Goal: Task Accomplishment & Management: Manage account settings

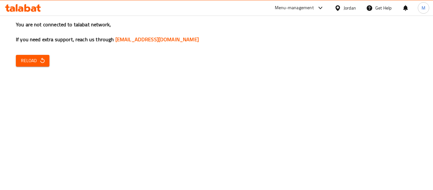
click at [342, 10] on div at bounding box center [338, 7] width 9 height 7
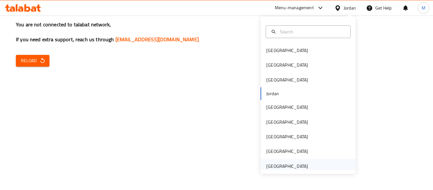
click at [287, 163] on div "United Arab Emirates" at bounding box center [287, 165] width 42 height 7
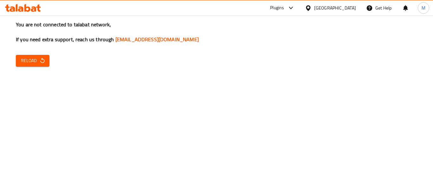
click at [38, 62] on span "Reload" at bounding box center [32, 61] width 23 height 8
click at [29, 55] on button "Reload" at bounding box center [33, 61] width 34 height 12
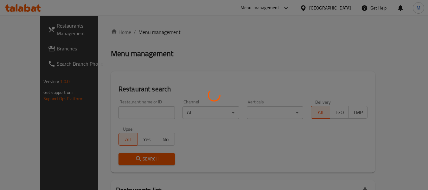
click at [137, 104] on div at bounding box center [214, 95] width 428 height 190
click at [136, 110] on div at bounding box center [214, 95] width 428 height 190
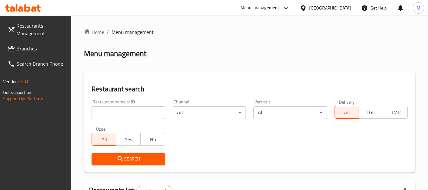
click at [146, 112] on input "search" at bounding box center [128, 112] width 73 height 13
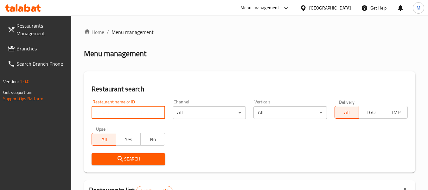
paste input "Dragon Bite"
type input "Dragon Bite"
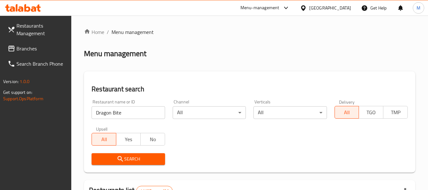
drag, startPoint x: 134, startPoint y: 162, endPoint x: 104, endPoint y: 168, distance: 30.6
click at [134, 163] on button "Search" at bounding box center [128, 159] width 73 height 12
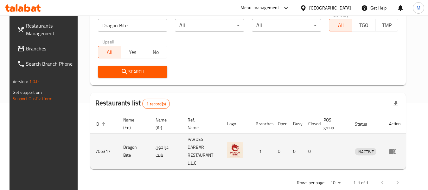
scroll to position [87, 0]
click at [401, 147] on link "enhanced table" at bounding box center [395, 151] width 12 height 8
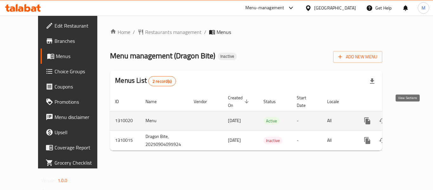
click at [409, 117] on icon "enhanced table" at bounding box center [413, 121] width 8 height 8
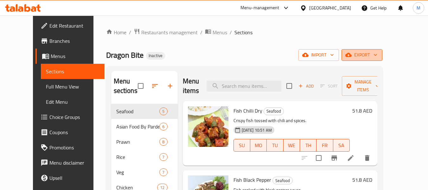
click at [377, 57] on span "export" at bounding box center [361, 55] width 31 height 8
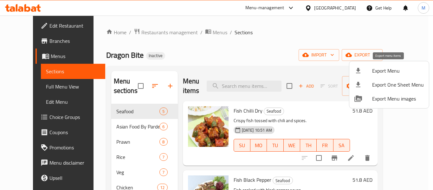
click at [389, 67] on span "Export Menu" at bounding box center [398, 71] width 52 height 8
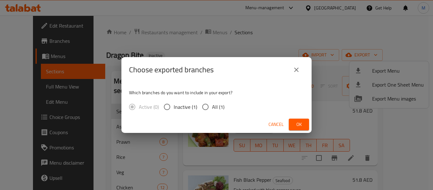
click at [216, 105] on span "All (1)" at bounding box center [218, 107] width 12 height 8
click at [212, 105] on input "All (1)" at bounding box center [205, 106] width 13 height 13
radio input "true"
click at [300, 119] on button "Ok" at bounding box center [298, 124] width 20 height 12
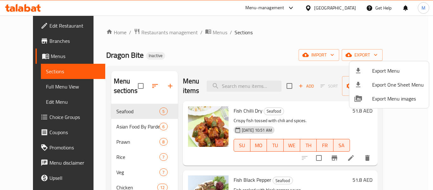
click at [336, 5] on div at bounding box center [216, 95] width 433 height 190
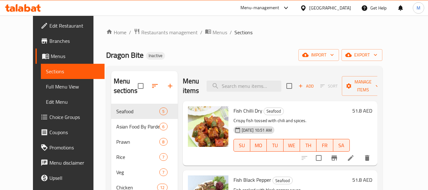
click at [335, 5] on div "United Arab Emirates" at bounding box center [330, 7] width 42 height 7
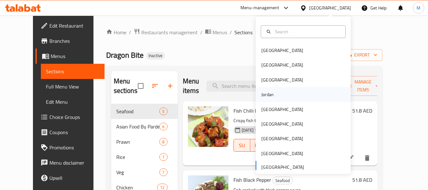
click at [261, 94] on div "Jordan" at bounding box center [267, 94] width 12 height 7
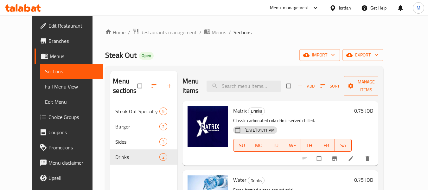
click at [48, 24] on span "Edit Restaurant" at bounding box center [73, 26] width 50 height 8
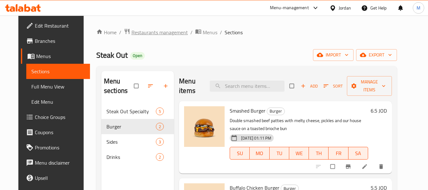
click at [141, 32] on span "Restaurants management" at bounding box center [159, 32] width 56 height 8
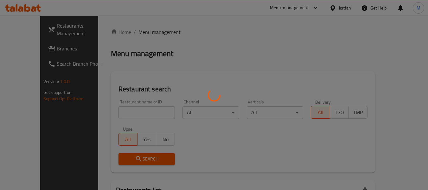
click at [138, 111] on div at bounding box center [214, 95] width 428 height 190
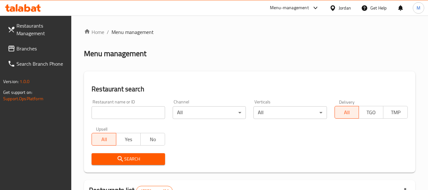
click at [138, 111] on input "search" at bounding box center [128, 112] width 73 height 13
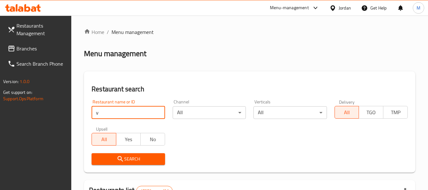
click at [125, 109] on input "v" at bounding box center [128, 112] width 73 height 13
paste input "زيتونا كوكتيل"
type input "زيتونا كوكتيل"
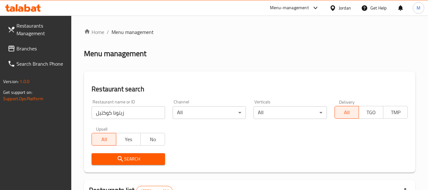
click at [124, 162] on span "Search" at bounding box center [128, 159] width 63 height 8
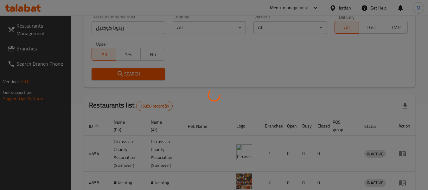
scroll to position [87, 0]
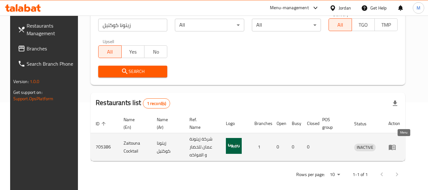
click at [395, 144] on icon "enhanced table" at bounding box center [392, 146] width 7 height 5
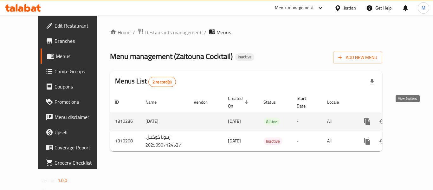
click at [409, 117] on icon "enhanced table" at bounding box center [413, 121] width 8 height 8
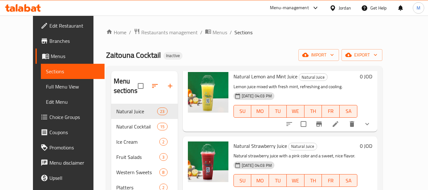
scroll to position [665, 0]
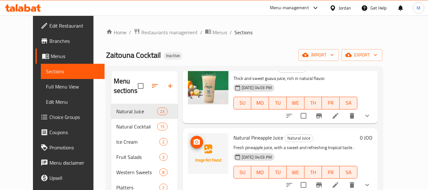
click at [193, 141] on icon "upload picture" at bounding box center [197, 142] width 8 height 8
drag, startPoint x: 242, startPoint y: 138, endPoint x: 266, endPoint y: 136, distance: 23.5
click at [272, 137] on span "Natural Pineapple Juice" at bounding box center [258, 137] width 50 height 9
copy span "Pineapple Juic"
click at [193, 142] on icon "upload picture" at bounding box center [197, 142] width 8 height 8
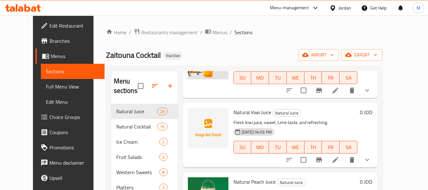
scroll to position [823, 0]
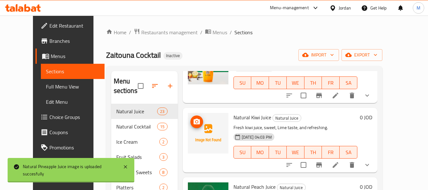
click at [193, 122] on icon "upload picture" at bounding box center [196, 121] width 6 height 6
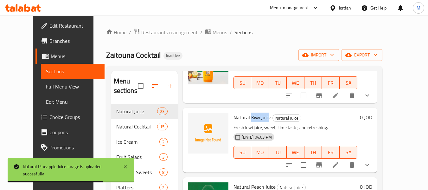
drag, startPoint x: 243, startPoint y: 117, endPoint x: 258, endPoint y: 120, distance: 15.7
click at [258, 120] on span "Natural Kiwi Juice" at bounding box center [252, 116] width 38 height 9
copy span "Kiwi Juic"
click at [193, 119] on icon "upload picture" at bounding box center [196, 121] width 6 height 6
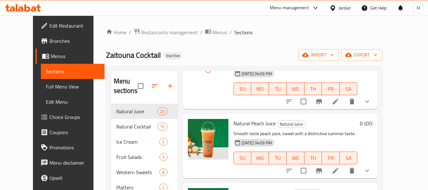
scroll to position [1108, 0]
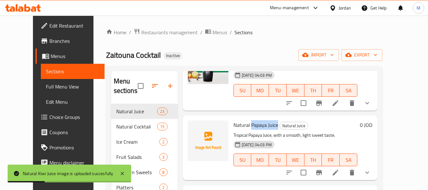
drag, startPoint x: 242, startPoint y: 108, endPoint x: 265, endPoint y: 112, distance: 23.2
click at [267, 120] on span "Natural Papaya Juice" at bounding box center [255, 124] width 45 height 9
copy span "Papaya Juic"
click at [193, 125] on icon "upload picture" at bounding box center [197, 129] width 8 height 8
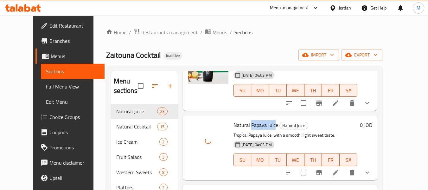
scroll to position [1298, 0]
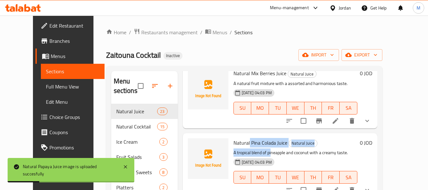
drag, startPoint x: 241, startPoint y: 126, endPoint x: 263, endPoint y: 133, distance: 22.7
click at [263, 136] on div "Natural Pina Colada Juice Natural Juice A tropical blend of pineapple and cocon…" at bounding box center [295, 165] width 129 height 59
click at [263, 138] on span "Natural Pina Colada Juice" at bounding box center [260, 142] width 54 height 9
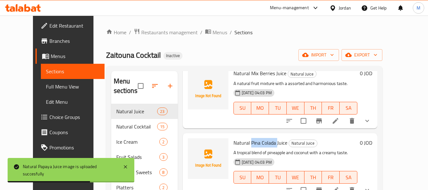
drag, startPoint x: 268, startPoint y: 129, endPoint x: 241, endPoint y: 122, distance: 27.2
click at [241, 138] on span "Natural Pina Colada Juice" at bounding box center [260, 142] width 54 height 9
copy span "Pina Colada"
click at [193, 143] on icon "upload picture" at bounding box center [197, 147] width 8 height 8
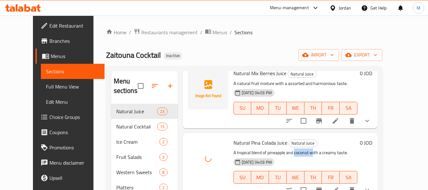
drag, startPoint x: 287, startPoint y: 138, endPoint x: 306, endPoint y: 140, distance: 19.1
click at [306, 149] on p "A tropical blend of pineapple and coconut with a creamy taste." at bounding box center [295, 153] width 124 height 8
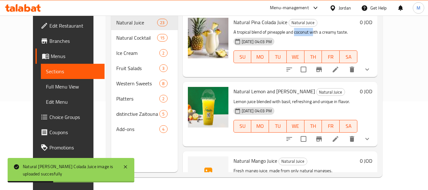
scroll to position [1425, 0]
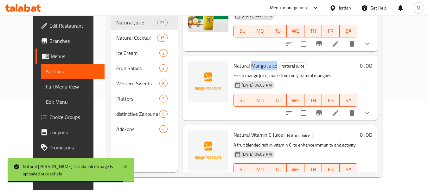
drag, startPoint x: 242, startPoint y: 48, endPoint x: 265, endPoint y: 51, distance: 23.3
click at [267, 61] on span "Natural Mango Juice" at bounding box center [255, 65] width 44 height 9
copy span "Mango Juice"
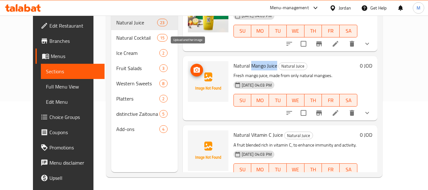
click at [193, 67] on icon "upload picture" at bounding box center [196, 70] width 6 height 6
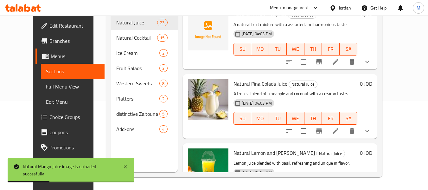
scroll to position [1173, 0]
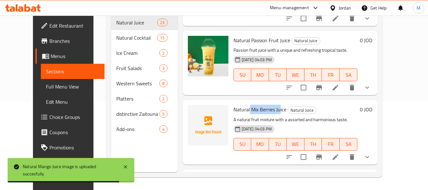
drag, startPoint x: 241, startPoint y: 92, endPoint x: 271, endPoint y: 98, distance: 30.9
click at [271, 104] on span "Natural Mix Berries Juice" at bounding box center [259, 108] width 53 height 9
copy span "Mix Berries Ju"
click at [193, 110] on icon "upload picture" at bounding box center [197, 114] width 8 height 8
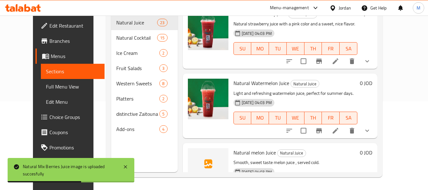
scroll to position [472, 0]
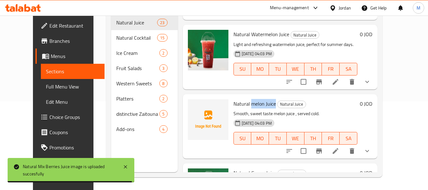
drag, startPoint x: 243, startPoint y: 104, endPoint x: 266, endPoint y: 106, distance: 23.5
click at [266, 106] on span "Natural melon Juice" at bounding box center [254, 103] width 42 height 9
copy span "melon Juice"
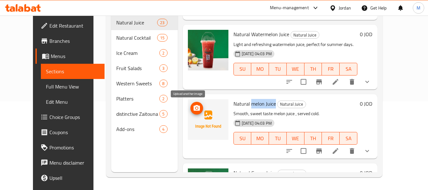
click at [193, 104] on icon "upload picture" at bounding box center [197, 108] width 8 height 8
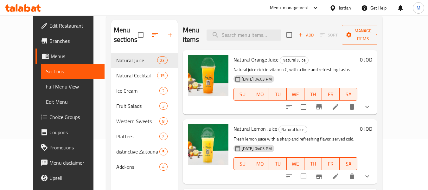
scroll to position [0, 0]
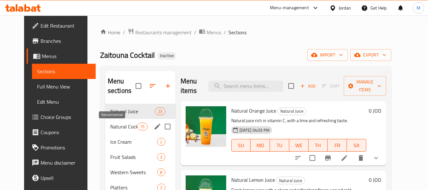
click at [110, 128] on span "Natural Cocktail" at bounding box center [123, 127] width 27 height 8
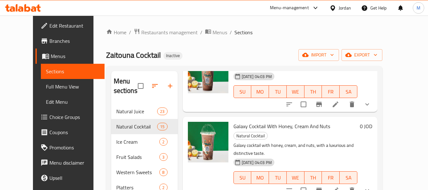
scroll to position [815, 0]
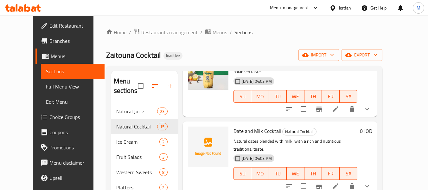
drag, startPoint x: 244, startPoint y: 126, endPoint x: 221, endPoint y: 123, distance: 23.3
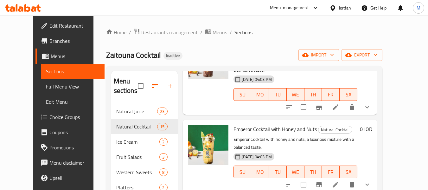
scroll to position [764, 0]
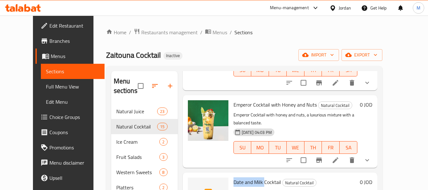
drag, startPoint x: 255, startPoint y: 108, endPoint x: 226, endPoint y: 102, distance: 29.7
copy span "Date and Milk"
click at [193, 183] on icon "upload picture" at bounding box center [196, 186] width 6 height 6
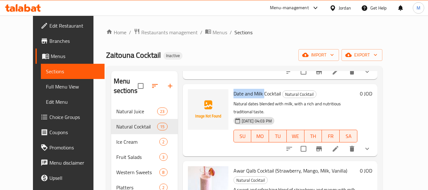
scroll to position [859, 0]
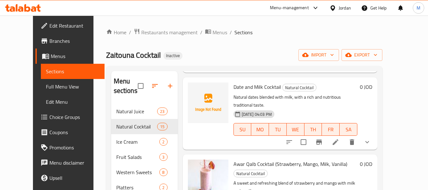
drag, startPoint x: 322, startPoint y: 159, endPoint x: 336, endPoint y: 163, distance: 15.1
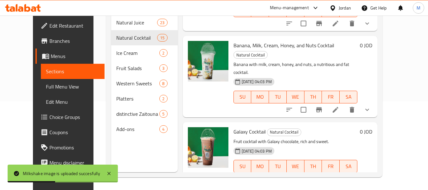
scroll to position [240, 0]
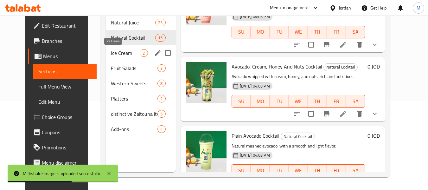
click at [111, 49] on span "Ice Cream" at bounding box center [125, 53] width 29 height 8
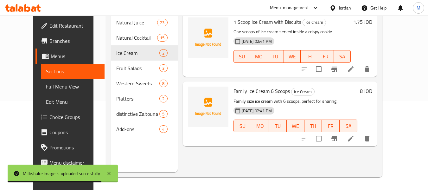
scroll to position [57, 0]
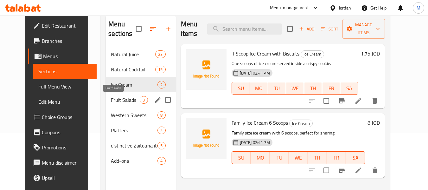
click at [119, 103] on span "Fruit Salads" at bounding box center [125, 100] width 29 height 8
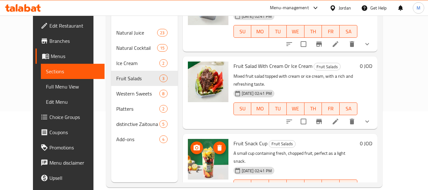
scroll to position [89, 0]
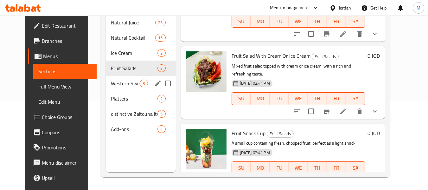
click at [111, 85] on span "Western Sweets" at bounding box center [125, 83] width 29 height 8
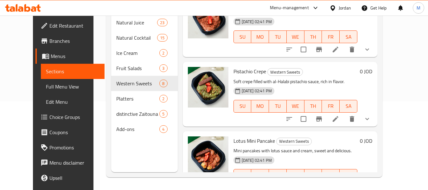
scroll to position [389, 0]
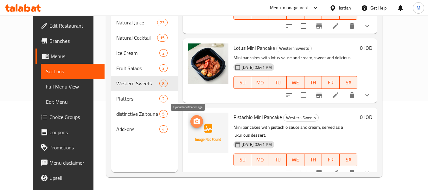
click at [193, 121] on icon "upload picture" at bounding box center [197, 121] width 8 height 8
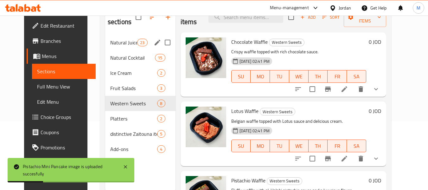
scroll to position [89, 0]
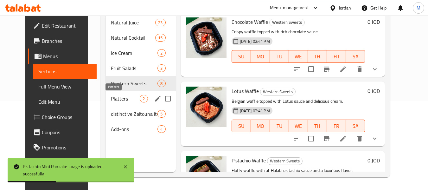
click at [117, 98] on span "Platters" at bounding box center [125, 99] width 29 height 8
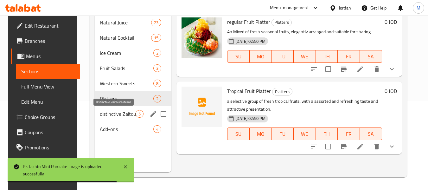
click at [124, 111] on span "distinctive Zaitouna items" at bounding box center [118, 114] width 36 height 8
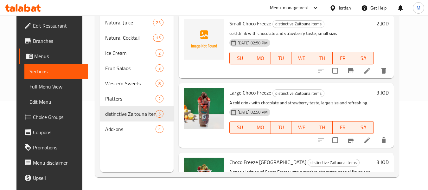
scroll to position [142, 0]
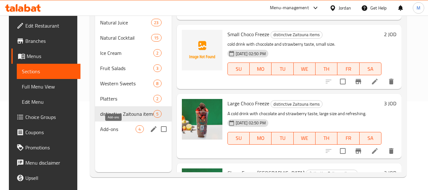
click at [104, 129] on span "Add-ons" at bounding box center [118, 129] width 36 height 8
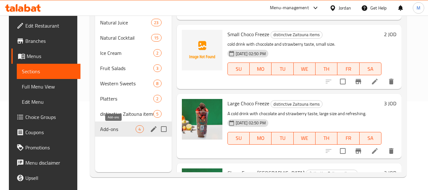
scroll to position [112, 0]
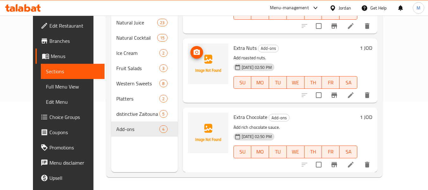
click at [193, 49] on icon "upload picture" at bounding box center [197, 52] width 8 height 8
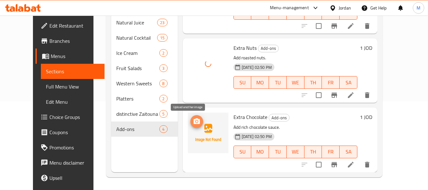
click at [190, 123] on span "upload picture" at bounding box center [196, 121] width 13 height 8
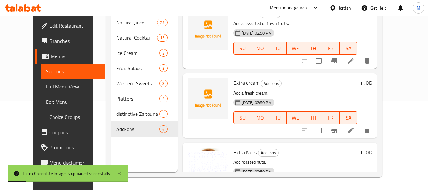
scroll to position [0, 0]
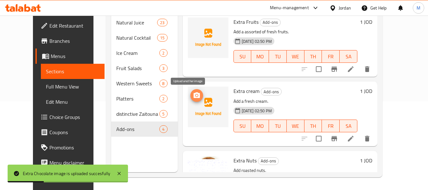
click at [192, 93] on span "upload picture" at bounding box center [196, 96] width 13 height 8
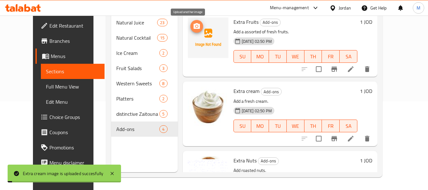
click at [193, 24] on icon "upload picture" at bounding box center [196, 26] width 6 height 6
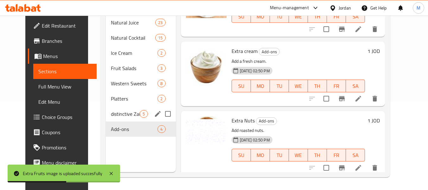
scroll to position [112, 0]
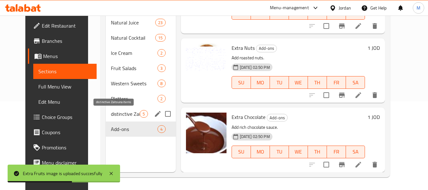
click at [115, 114] on span "distinctive Zaitouna items" at bounding box center [125, 114] width 29 height 8
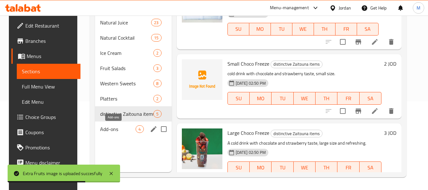
drag, startPoint x: 113, startPoint y: 126, endPoint x: 119, endPoint y: 126, distance: 5.7
click at [113, 127] on span "Add-ons" at bounding box center [118, 129] width 36 height 8
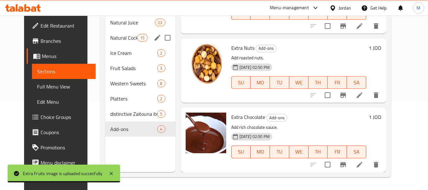
click at [109, 31] on div "Natural Cocktail 15" at bounding box center [140, 37] width 70 height 15
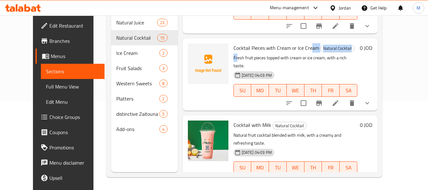
drag, startPoint x: 229, startPoint y: 56, endPoint x: 302, endPoint y: 52, distance: 72.9
click at [302, 52] on div "Cocktail Pieces with Cream or Ice Cream Natural Cocktail Fresh fruit pieces top…" at bounding box center [295, 74] width 129 height 67
click at [193, 53] on icon "upload picture" at bounding box center [197, 52] width 8 height 8
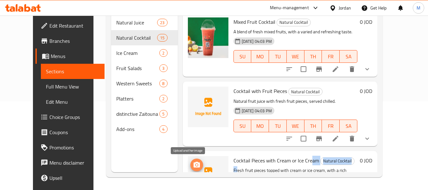
click at [193, 163] on icon "upload picture" at bounding box center [197, 165] width 8 height 8
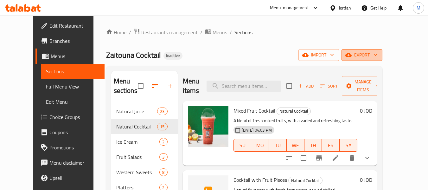
click at [378, 56] on icon "button" at bounding box center [375, 55] width 6 height 6
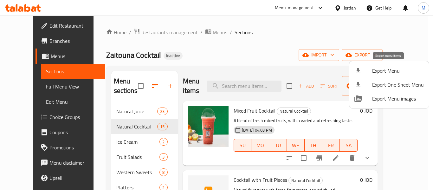
click at [397, 70] on span "Export Menu" at bounding box center [398, 71] width 52 height 8
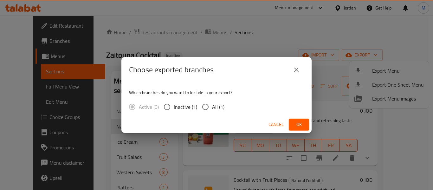
click at [208, 103] on input "All (1)" at bounding box center [205, 106] width 13 height 13
radio input "true"
click at [297, 119] on button "Ok" at bounding box center [298, 124] width 20 height 12
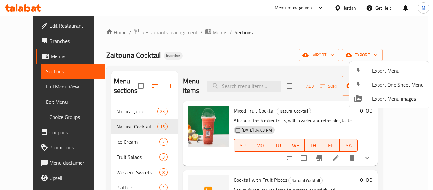
click at [241, 87] on div at bounding box center [216, 95] width 433 height 190
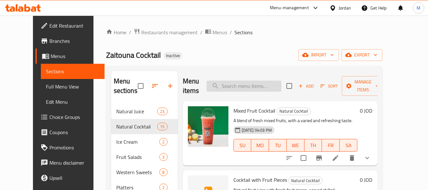
click at [241, 87] on input "search" at bounding box center [243, 85] width 75 height 11
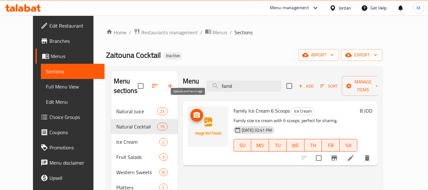
click at [195, 114] on circle "upload picture" at bounding box center [196, 115] width 2 height 2
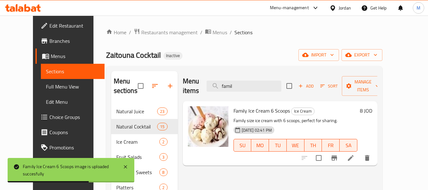
drag, startPoint x: 233, startPoint y: 78, endPoint x: 207, endPoint y: 76, distance: 25.7
click at [207, 76] on div "Menu items famil Add Sort Manage items" at bounding box center [280, 86] width 194 height 30
paste input "Date and Milk"
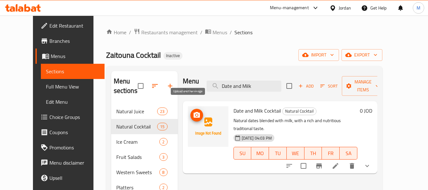
type input "Date and Milk"
click at [193, 112] on icon "upload picture" at bounding box center [196, 115] width 6 height 6
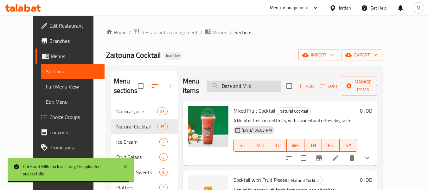
drag, startPoint x: 245, startPoint y: 93, endPoint x: 246, endPoint y: 86, distance: 7.5
click at [245, 93] on div "Menu items Date and Milk Add Sort Manage items" at bounding box center [280, 86] width 194 height 30
click at [247, 85] on input "Date and Milk" at bounding box center [243, 85] width 75 height 11
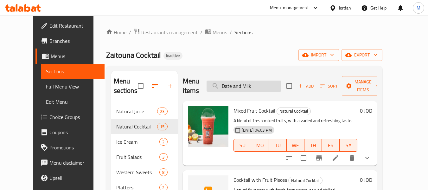
click at [247, 85] on input "Date and Milk" at bounding box center [243, 85] width 75 height 11
click at [269, 87] on input "Date and Milk" at bounding box center [243, 85] width 75 height 11
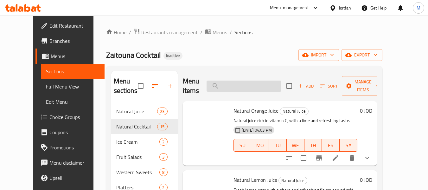
paste input "Cocktail with Fruit Pieces"
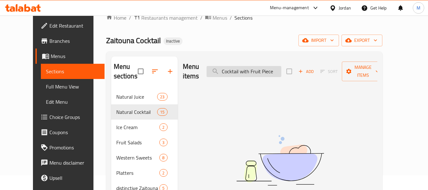
scroll to position [13, 0]
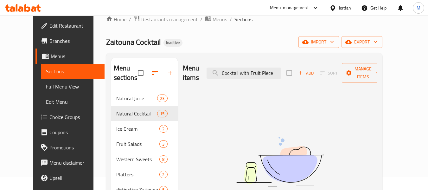
drag, startPoint x: 235, startPoint y: 68, endPoint x: 212, endPoint y: 63, distance: 23.2
click at [213, 64] on div "Menu items Cocktail with Fruit Piece Add Sort Manage items" at bounding box center [280, 73] width 194 height 30
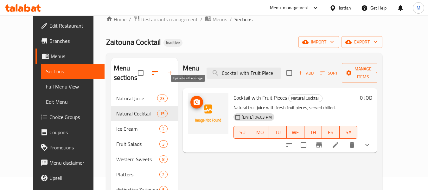
type input "Cocktail with Fruit Piece"
click at [193, 99] on icon "upload picture" at bounding box center [196, 102] width 6 height 6
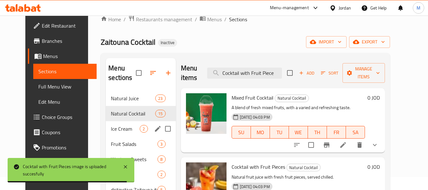
click at [115, 132] on span "Ice Cream" at bounding box center [125, 129] width 29 height 8
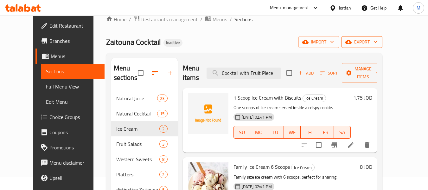
click at [377, 43] on span "export" at bounding box center [361, 42] width 31 height 8
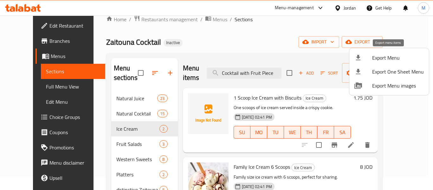
click at [382, 59] on span "Export Menu" at bounding box center [398, 58] width 52 height 8
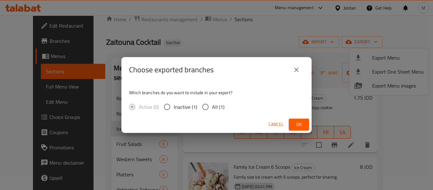
click at [214, 108] on span "All (1)" at bounding box center [218, 107] width 12 height 8
click at [212, 108] on input "All (1)" at bounding box center [205, 106] width 13 height 13
radio input "true"
click at [301, 124] on span "Ok" at bounding box center [299, 124] width 10 height 8
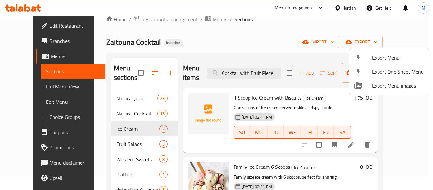
click at [43, 27] on div at bounding box center [216, 95] width 433 height 190
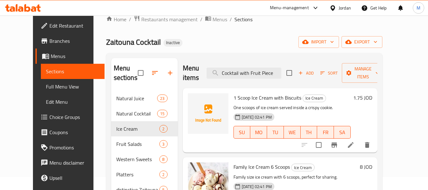
click at [49, 27] on span "Edit Restaurant" at bounding box center [74, 26] width 50 height 8
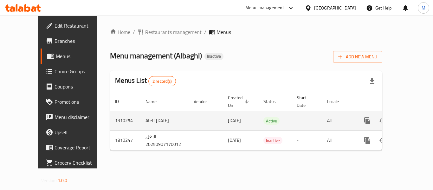
click at [410, 117] on icon "enhanced table" at bounding box center [413, 121] width 8 height 8
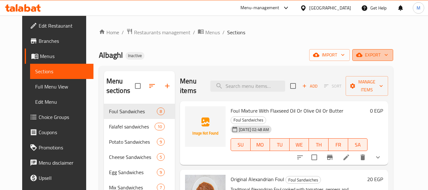
click at [388, 54] on span "export" at bounding box center [372, 55] width 31 height 8
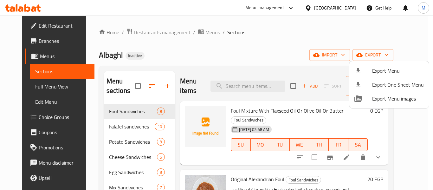
click at [380, 70] on span "Export Menu" at bounding box center [398, 71] width 52 height 8
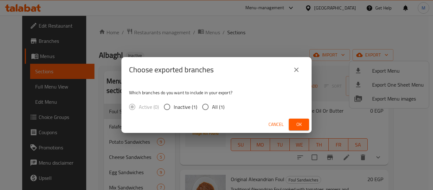
click at [208, 108] on input "All (1)" at bounding box center [205, 106] width 13 height 13
radio input "true"
click at [301, 123] on span "Ok" at bounding box center [299, 124] width 10 height 8
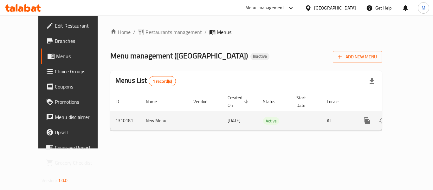
click at [409, 113] on link "enhanced table" at bounding box center [412, 120] width 15 height 15
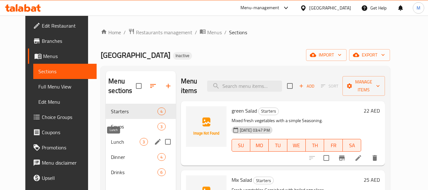
click at [120, 143] on span "Lunch" at bounding box center [125, 142] width 29 height 8
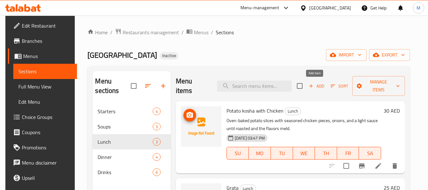
click at [312, 83] on icon "button" at bounding box center [311, 86] width 6 height 6
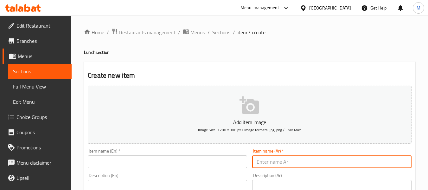
click at [269, 160] on input "text" at bounding box center [331, 161] width 159 height 13
click at [182, 166] on input "text" at bounding box center [167, 161] width 159 height 13
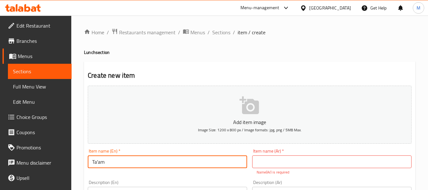
type input "Ta'am"
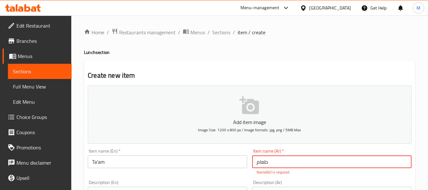
type input "طعام"
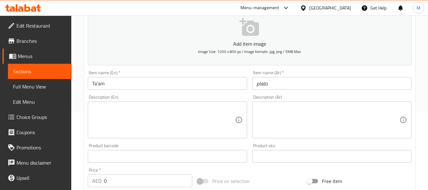
scroll to position [95, 0]
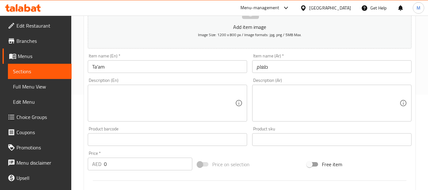
click at [165, 95] on textarea at bounding box center [163, 103] width 143 height 30
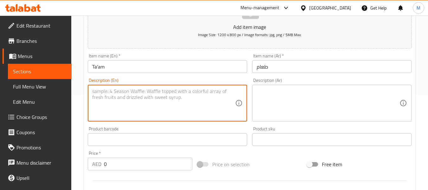
drag, startPoint x: 116, startPoint y: 167, endPoint x: 99, endPoint y: 163, distance: 16.6
click at [99, 163] on div "AED 0 Price *" at bounding box center [140, 163] width 104 height 13
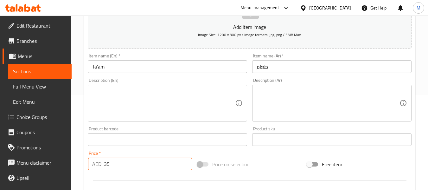
type input "35"
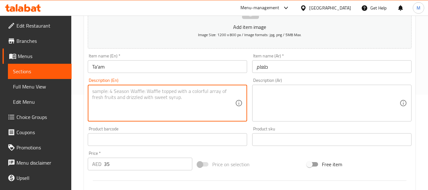
click at [167, 98] on textarea at bounding box center [163, 103] width 143 height 30
click at [164, 96] on textarea at bounding box center [163, 103] width 143 height 30
paste textarea "Algerian couscous"
type textarea "Algerian couscous"
click at [255, 101] on div "Description (Ar)" at bounding box center [331, 103] width 159 height 37
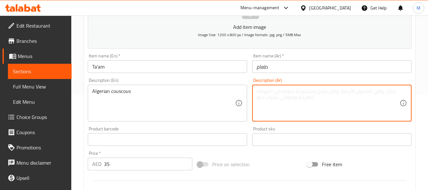
paste textarea "كسكس جزائري"
type textarea "كسكس جزائري"
click at [282, 67] on input "طعام" at bounding box center [331, 66] width 159 height 13
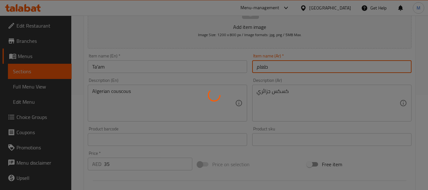
type input "0"
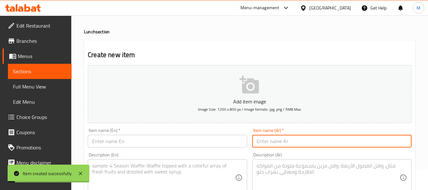
scroll to position [0, 0]
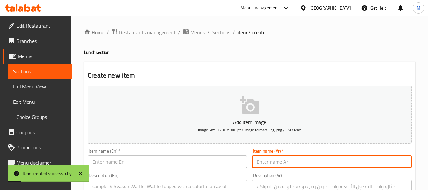
click at [225, 33] on span "Sections" at bounding box center [221, 32] width 18 height 8
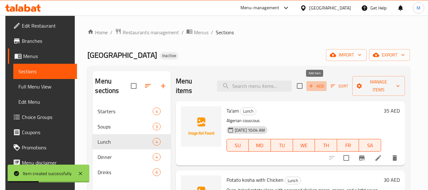
click at [309, 86] on icon "button" at bounding box center [310, 85] width 3 height 3
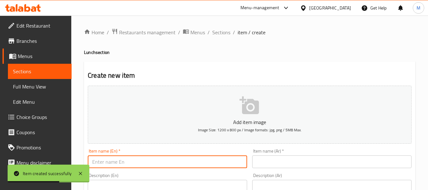
click at [121, 163] on input "text" at bounding box center [167, 161] width 159 height 13
type input "ل"
type input "g"
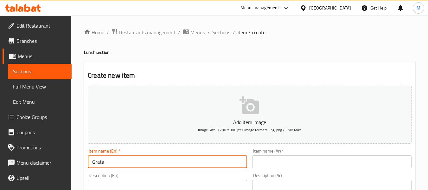
type input "Grata"
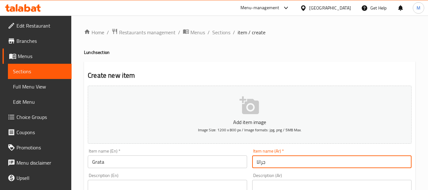
type input "جراتا"
click at [220, 50] on h4 "Lunch section" at bounding box center [249, 52] width 331 height 6
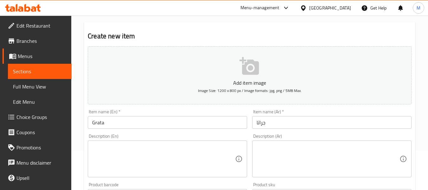
scroll to position [95, 0]
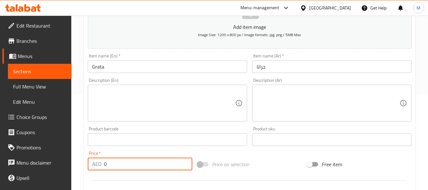
drag, startPoint x: 117, startPoint y: 163, endPoint x: 102, endPoint y: 161, distance: 15.3
click at [102, 161] on div "AED 0 Price *" at bounding box center [140, 163] width 104 height 13
type input "25"
click at [296, 100] on textarea at bounding box center [327, 103] width 143 height 30
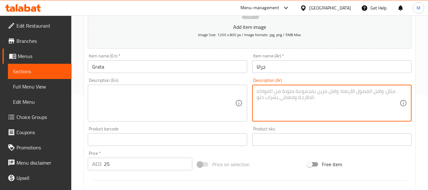
paste textarea "بطاطا مع لحم مفروم مع موزاريلا، وتطبخ في الفرن"
type textarea "بطاطا مع لحم مفروم مع موزاريلا، وتطبخ في الفرن"
click at [143, 107] on textarea at bounding box center [163, 103] width 143 height 30
paste textarea "Potatoes with minced meat and mozzarella, baked in the oven"
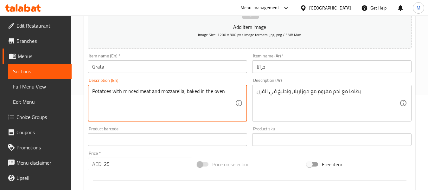
click at [94, 89] on textarea "Potatoes with minced meat and mozzarella, baked in the oven" at bounding box center [163, 103] width 143 height 30
type textarea "Potatoes with minced meat and mozzarella, baked in the oven"
click at [157, 69] on input "Grata" at bounding box center [167, 66] width 159 height 13
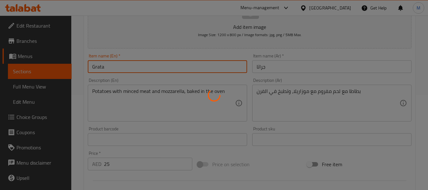
type input "0"
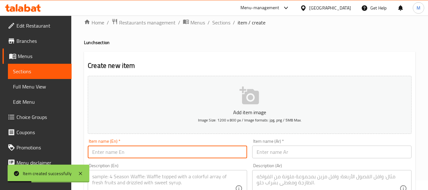
scroll to position [0, 0]
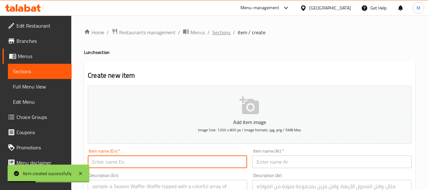
click at [221, 33] on span "Sections" at bounding box center [221, 32] width 18 height 8
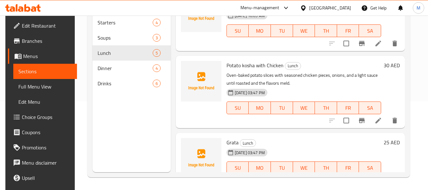
scroll to position [188, 0]
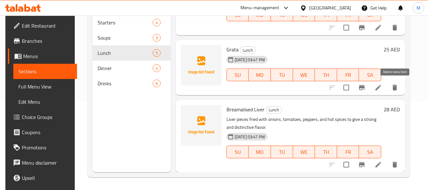
click at [392, 87] on icon "delete" at bounding box center [395, 88] width 8 height 8
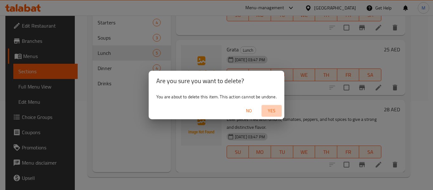
click at [276, 111] on span "Yes" at bounding box center [271, 111] width 15 height 8
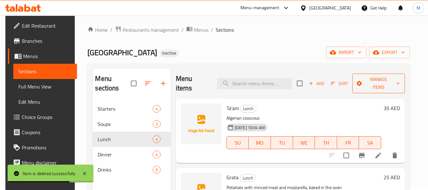
scroll to position [0, 0]
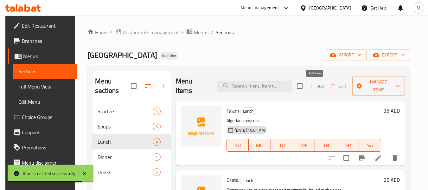
click at [316, 85] on span "Add" at bounding box center [316, 85] width 17 height 7
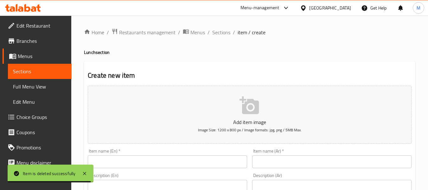
click at [124, 161] on input "text" at bounding box center [167, 161] width 159 height 13
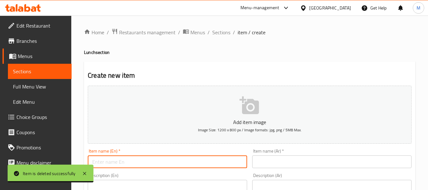
paste input "كروفات روبيان مع صوص ابيضّ او صوص احمر"
type input "كروفات روبيان مع صوص ابيضّ او صوص احمر"
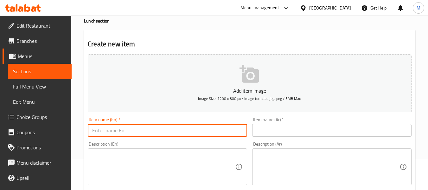
scroll to position [32, 0]
click at [293, 160] on textarea at bounding box center [327, 166] width 143 height 30
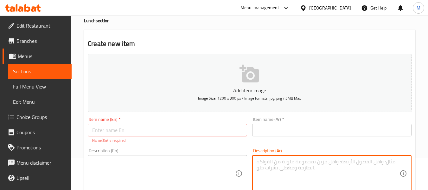
paste textarea "كروفات روبيان مع صوص ابيضّ او صوص احمر"
click at [339, 161] on textarea "كروفات روبيان مع صوص ابيضّ او صوص احمر" at bounding box center [327, 173] width 143 height 30
click at [321, 163] on textarea "روبيان مع صوص ابيضّ او صوص احمر" at bounding box center [327, 173] width 143 height 30
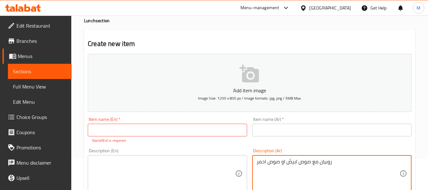
click at [321, 163] on textarea "روبيان مع صوص ابيضّ او صوص احمر" at bounding box center [327, 173] width 143 height 30
click at [292, 164] on textarea "روبيان مع صوص ابيضّ او صوص احمر" at bounding box center [327, 173] width 143 height 30
click at [287, 160] on textarea "روبيان مع صوص ابيضّ او صوص احمر" at bounding box center [327, 173] width 143 height 30
type textarea "روبيان مع صوص ابيض او صوص احمر"
click at [188, 164] on textarea at bounding box center [163, 173] width 143 height 30
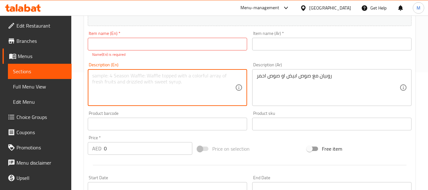
scroll to position [127, 0]
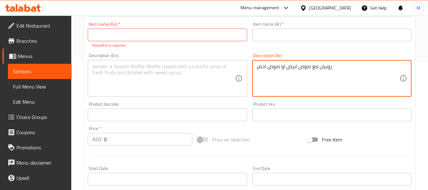
click at [295, 69] on textarea "روبيان مع صوص ابيض او صوص احمر" at bounding box center [327, 78] width 143 height 30
click at [135, 79] on textarea at bounding box center [163, 78] width 143 height 30
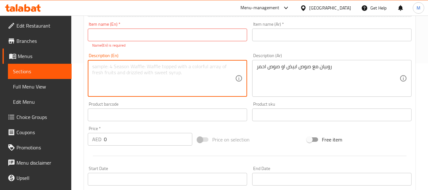
paste textarea "Shrimp with white sauce or red sauce"
type textarea "Shrimp with white sauce or red sauce"
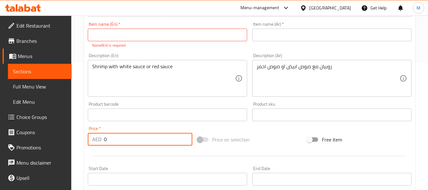
drag, startPoint x: 113, startPoint y: 137, endPoint x: 96, endPoint y: 136, distance: 17.2
click at [96, 136] on div "AED 0 Price *" at bounding box center [140, 139] width 104 height 13
type input "35"
click at [137, 32] on input "text" at bounding box center [167, 34] width 159 height 13
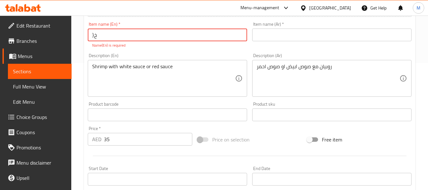
type input "}"
type input "Crovat"
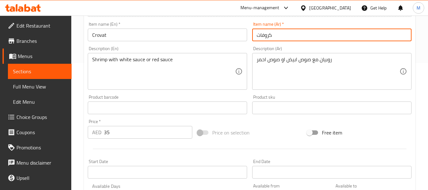
type input "كروفات"
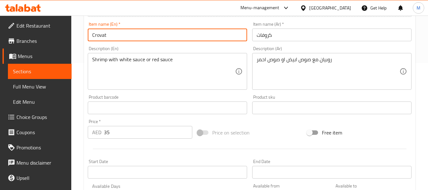
click at [138, 35] on input "Crovat" at bounding box center [167, 34] width 159 height 13
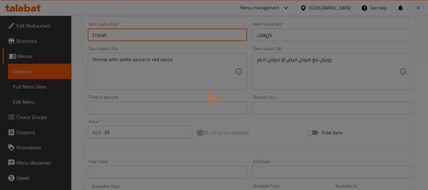
type input "0"
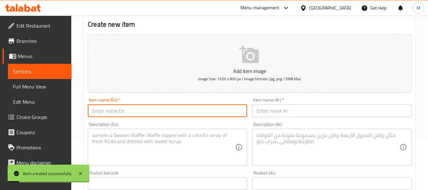
scroll to position [0, 0]
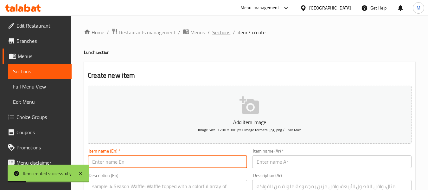
click at [219, 31] on span "Sections" at bounding box center [221, 32] width 18 height 8
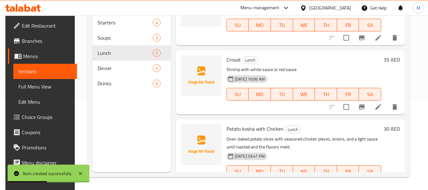
scroll to position [39, 0]
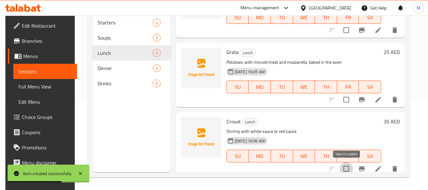
click at [342, 166] on input "checkbox" at bounding box center [345, 168] width 13 height 13
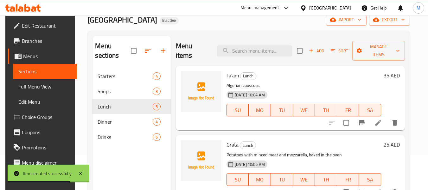
scroll to position [0, 0]
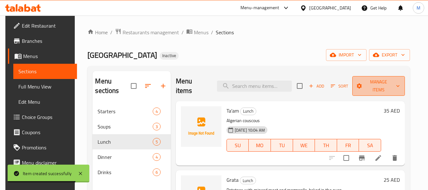
click at [396, 90] on span "Manage items" at bounding box center [378, 86] width 42 height 16
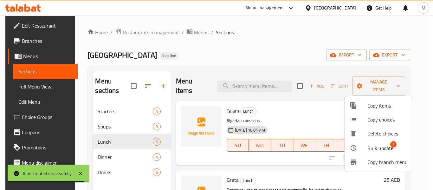
click at [380, 148] on span "Bulk update" at bounding box center [380, 148] width 26 height 8
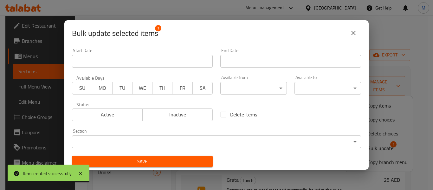
click at [138, 60] on input "Start Date" at bounding box center [142, 61] width 141 height 13
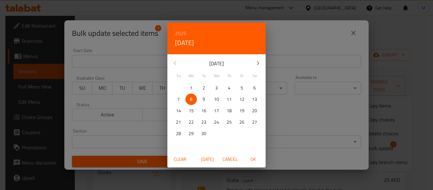
click at [103, 136] on div "2025 Mon, Sep 8 September 2025 Su Mo Tu We Th Fr Sa 31 1 2 3 4 5 6 7 8 9 10 11 …" at bounding box center [216, 95] width 433 height 190
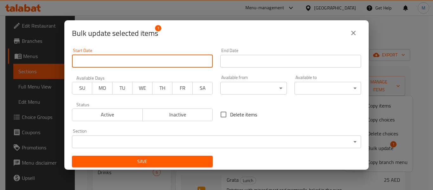
click at [101, 142] on body "​ Menu-management United Arab Emirates Get Help M Edit Restaurant Branches Menu…" at bounding box center [216, 103] width 433 height 174
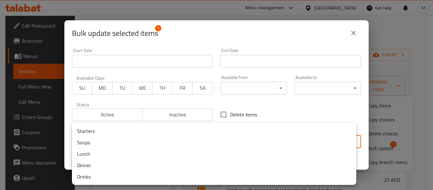
click at [91, 164] on li "Dinner" at bounding box center [214, 164] width 284 height 11
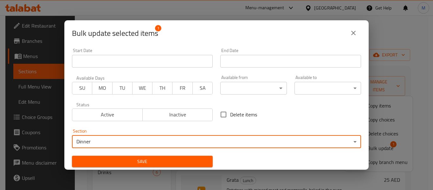
click at [163, 156] on button "Save" at bounding box center [142, 161] width 141 height 12
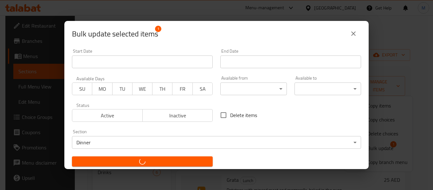
click at [116, 177] on div "Bulk update selected items 1 Start Date Start Date End Date End Date Available …" at bounding box center [216, 95] width 433 height 190
checkbox input "false"
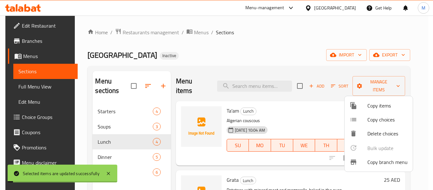
click at [114, 155] on div at bounding box center [216, 95] width 433 height 190
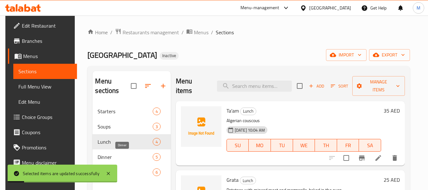
click at [114, 155] on span "Dinner" at bounding box center [125, 157] width 55 height 8
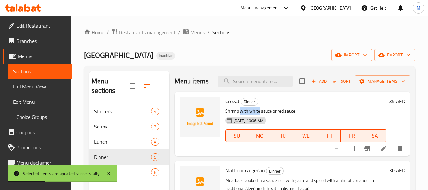
drag, startPoint x: 240, startPoint y: 120, endPoint x: 259, endPoint y: 122, distance: 18.7
click at [259, 115] on p "Shrimp with white sauce or red sauce" at bounding box center [305, 111] width 161 height 8
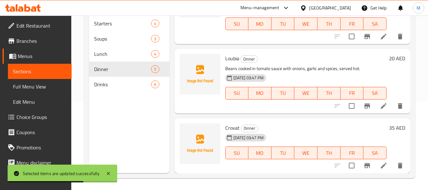
scroll to position [89, 0]
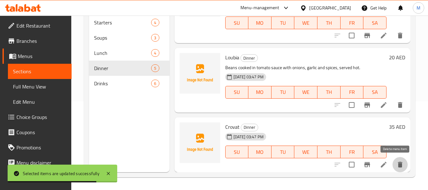
click at [398, 162] on icon "delete" at bounding box center [400, 164] width 4 height 6
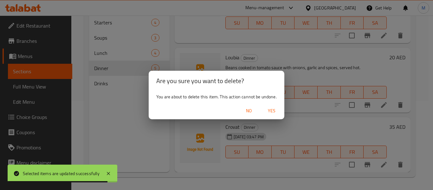
click at [270, 108] on span "Yes" at bounding box center [271, 111] width 15 height 8
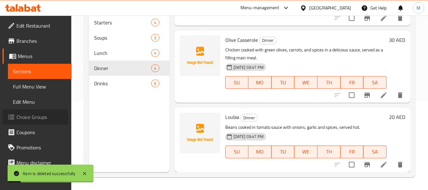
click at [27, 119] on span "Choice Groups" at bounding box center [41, 117] width 50 height 8
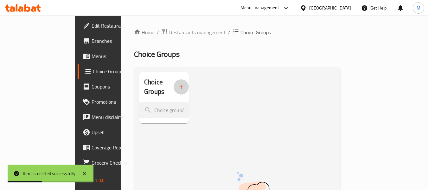
click at [177, 85] on icon "button" at bounding box center [181, 87] width 8 height 8
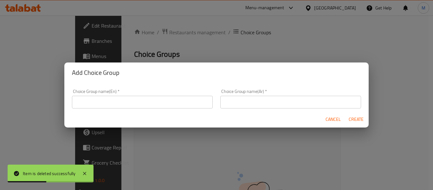
click at [159, 104] on input "text" at bounding box center [142, 102] width 141 height 13
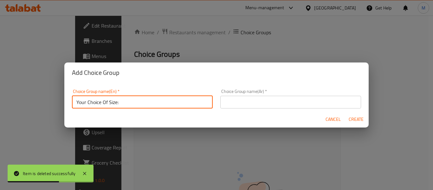
click at [113, 102] on input "Your Choice Of Size:" at bounding box center [142, 102] width 141 height 13
type input "Your Choice Of:"
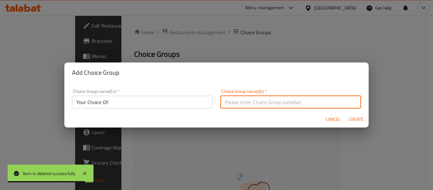
click at [235, 102] on input "text" at bounding box center [290, 102] width 141 height 13
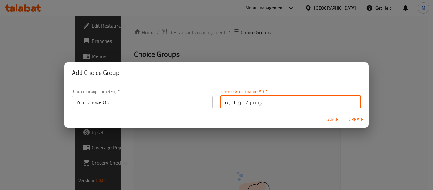
drag, startPoint x: 232, startPoint y: 101, endPoint x: 211, endPoint y: 100, distance: 21.3
click at [211, 100] on div "Choice Group name(En)   * Your Choice Of: Choice Group name(En) * Choice Group …" at bounding box center [216, 98] width 296 height 27
click at [262, 102] on input "إختيارك من:" at bounding box center [290, 102] width 141 height 13
type input "إختيارك من:"
click at [358, 118] on span "Create" at bounding box center [355, 119] width 15 height 8
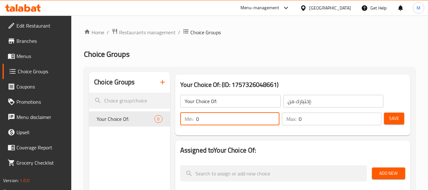
drag, startPoint x: 203, startPoint y: 118, endPoint x: 188, endPoint y: 116, distance: 14.4
click at [188, 116] on div "Min: 0 ​" at bounding box center [229, 118] width 99 height 13
type input "1"
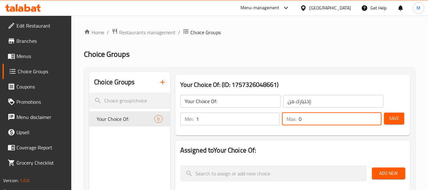
drag, startPoint x: 300, startPoint y: 119, endPoint x: 294, endPoint y: 118, distance: 6.1
click at [294, 118] on div "Max: 0 ​" at bounding box center [331, 118] width 99 height 13
type input "1"
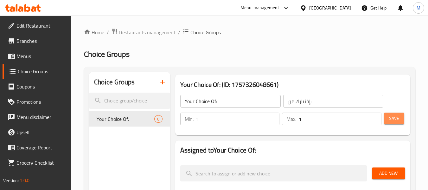
click at [400, 117] on button "Save" at bounding box center [394, 118] width 20 height 12
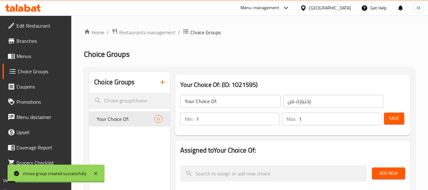
scroll to position [32, 0]
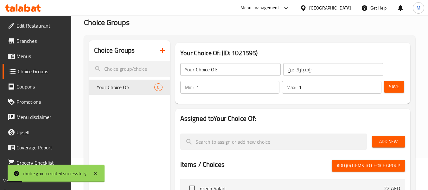
click at [396, 141] on span "Add New" at bounding box center [388, 141] width 23 height 8
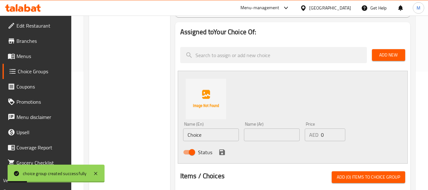
scroll to position [127, 0]
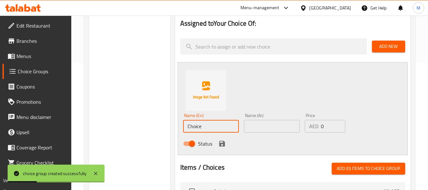
drag, startPoint x: 193, startPoint y: 122, endPoint x: 149, endPoint y: 112, distance: 45.6
click at [149, 113] on div "Choice Groups Your Choice Of: 0 Your Choice Of: (ID: 1021595) Your Choice Of: ​…" at bounding box center [251, 145] width 324 height 400
drag, startPoint x: 211, startPoint y: 127, endPoint x: 157, endPoint y: 123, distance: 54.6
click at [157, 123] on div "Choice Groups Your Choice Of: 0 Your Choice Of: (ID: 1021595) Your Choice Of: ​…" at bounding box center [251, 145] width 324 height 400
type input "ً"
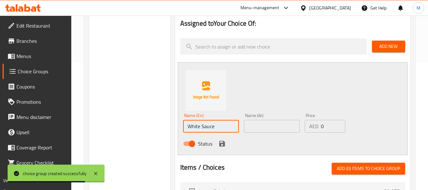
type input "White Sauce"
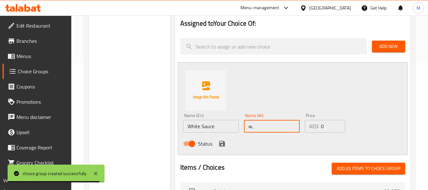
type input "w"
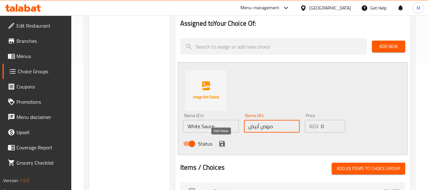
type input "صوص أبيض"
click at [225, 144] on icon "save" at bounding box center [222, 144] width 8 height 8
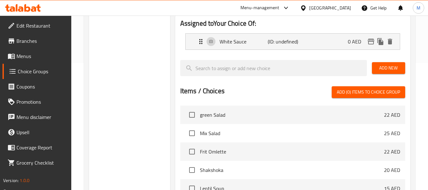
click at [380, 71] on span "Add New" at bounding box center [388, 68] width 23 height 8
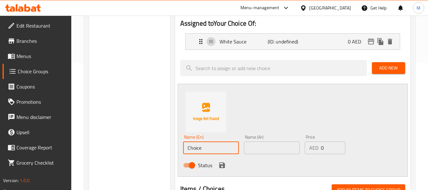
drag, startPoint x: 208, startPoint y: 151, endPoint x: 184, endPoint y: 146, distance: 24.6
click at [184, 146] on input "Choice" at bounding box center [211, 147] width 56 height 13
click at [260, 147] on input "text" at bounding box center [272, 147] width 56 height 13
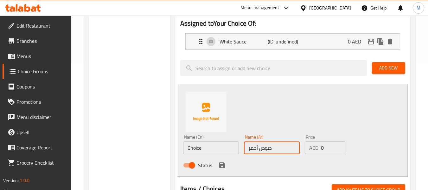
type input "صوص أحمر"
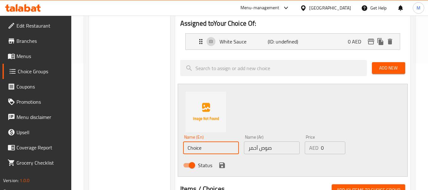
drag, startPoint x: 206, startPoint y: 153, endPoint x: 183, endPoint y: 147, distance: 24.0
click at [183, 147] on input "Choice" at bounding box center [211, 147] width 56 height 13
type input "Red Sauce"
click at [218, 166] on icon "save" at bounding box center [222, 165] width 8 height 8
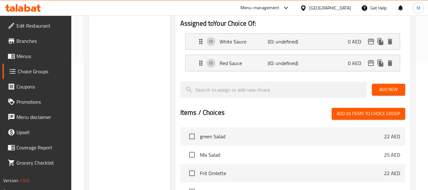
scroll to position [0, 0]
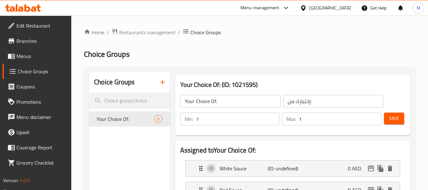
click at [392, 115] on span "Save" at bounding box center [394, 118] width 10 height 8
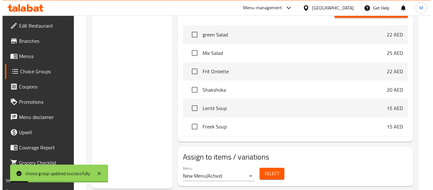
scroll to position [250, 0]
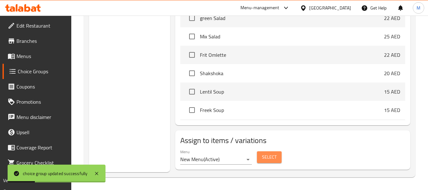
click at [280, 155] on button "Select" at bounding box center [269, 157] width 25 height 12
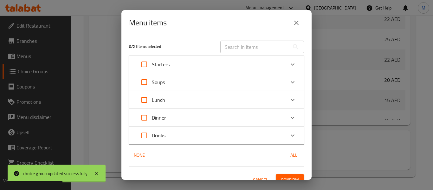
click at [161, 117] on p "Dinner" at bounding box center [159, 118] width 14 height 8
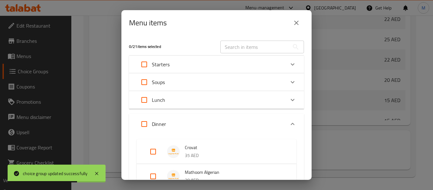
click at [193, 150] on span "Crovat" at bounding box center [234, 147] width 99 height 8
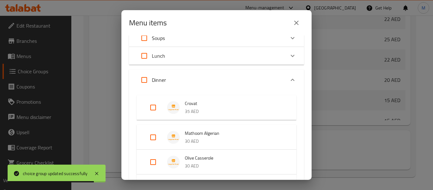
scroll to position [77, 0]
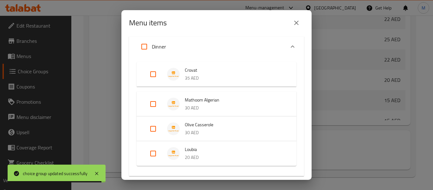
click at [155, 73] on input "Expand" at bounding box center [152, 73] width 15 height 15
checkbox input "true"
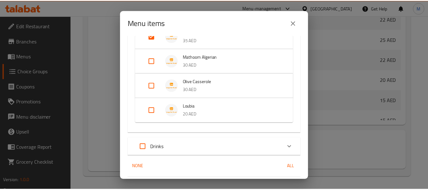
scroll to position [135, 0]
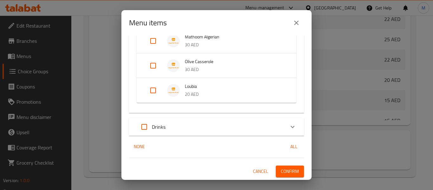
click at [281, 167] on span "Confirm" at bounding box center [290, 171] width 18 height 8
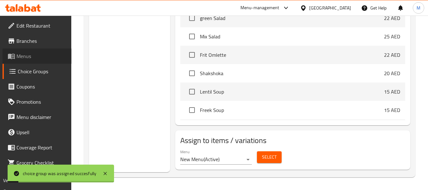
click at [29, 56] on span "Menus" at bounding box center [41, 56] width 50 height 8
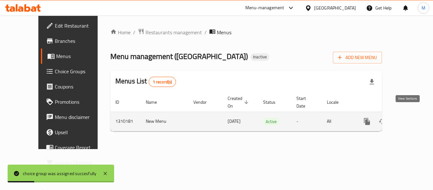
click at [408, 117] on icon "enhanced table" at bounding box center [412, 121] width 8 height 8
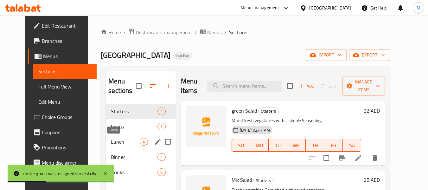
click at [111, 144] on span "Lunch" at bounding box center [125, 142] width 29 height 8
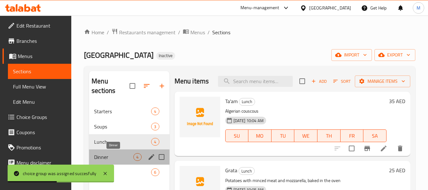
click at [110, 155] on span "Dinner" at bounding box center [113, 157] width 39 height 8
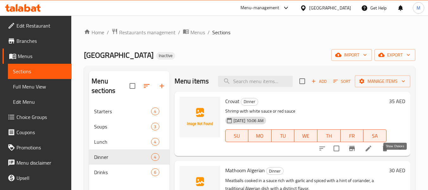
click at [396, 152] on icon "show more" at bounding box center [400, 148] width 8 height 8
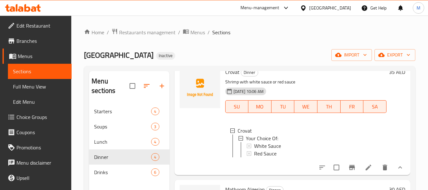
scroll to position [41, 0]
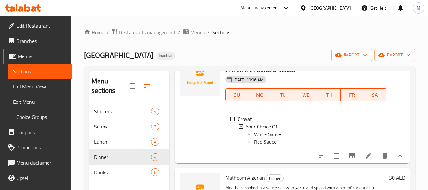
drag, startPoint x: 34, startPoint y: 86, endPoint x: 32, endPoint y: 6, distance: 79.8
click at [34, 86] on span "Full Menu View" at bounding box center [40, 87] width 54 height 8
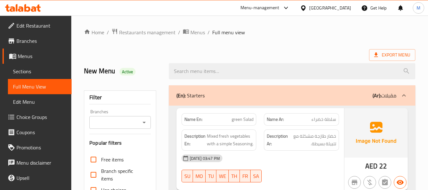
click at [213, 88] on div "(En): Starters (Ar): مقبلات" at bounding box center [292, 95] width 246 height 20
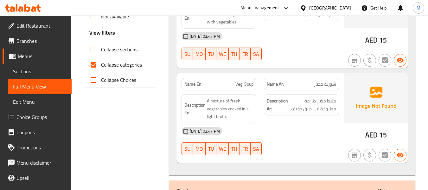
scroll to position [222, 0]
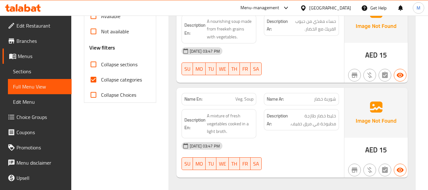
click at [130, 79] on span "Collapse categories" at bounding box center [121, 80] width 41 height 8
click at [101, 79] on input "Collapse categories" at bounding box center [93, 79] width 15 height 15
checkbox input "false"
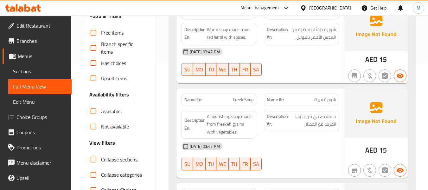
scroll to position [0, 0]
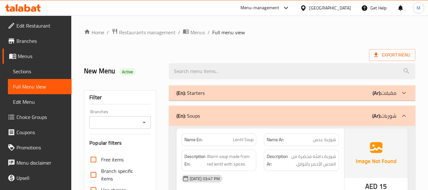
click at [236, 120] on div "(En): Soups (Ar): شوربات" at bounding box center [292, 115] width 246 height 20
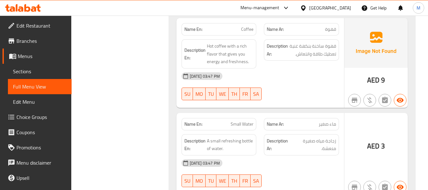
scroll to position [1077, 0]
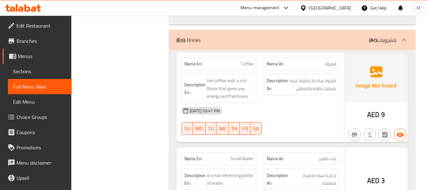
click at [295, 46] on div "(En): Drinks (Ar): مشروبات" at bounding box center [292, 40] width 246 height 20
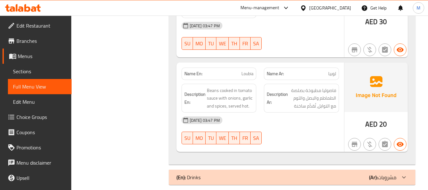
scroll to position [497, 0]
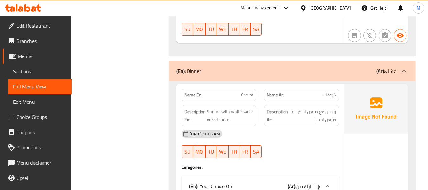
click at [278, 131] on div "[DATE] 10:06 AM" at bounding box center [260, 133] width 165 height 15
click at [266, 3] on div "Menu-management" at bounding box center [265, 7] width 60 height 15
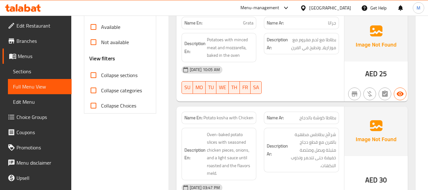
scroll to position [0, 0]
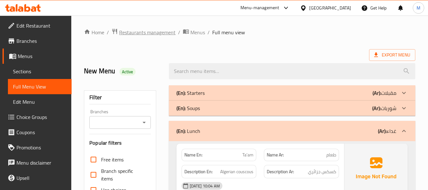
click at [147, 34] on span "Restaurants management" at bounding box center [147, 32] width 56 height 8
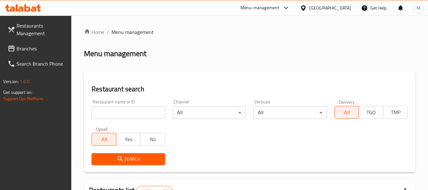
click at [31, 48] on span "Branches" at bounding box center [41, 49] width 50 height 8
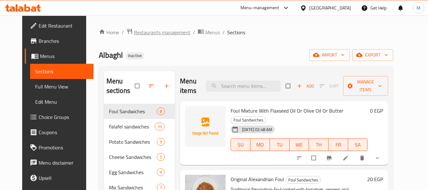
click at [149, 32] on span "Restaurants management" at bounding box center [162, 32] width 56 height 8
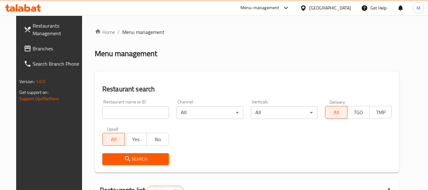
click at [24, 51] on span at bounding box center [28, 49] width 9 height 8
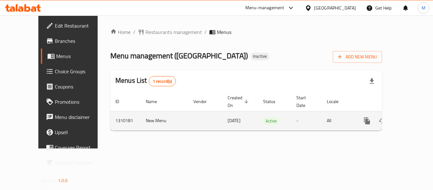
click at [409, 118] on icon "enhanced table" at bounding box center [412, 121] width 6 height 6
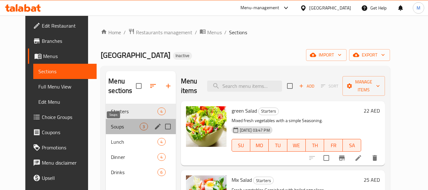
click at [117, 125] on span "Soups" at bounding box center [125, 127] width 29 height 8
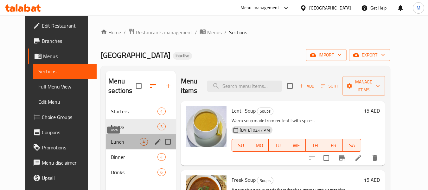
click at [118, 141] on span "Lunch" at bounding box center [125, 142] width 29 height 8
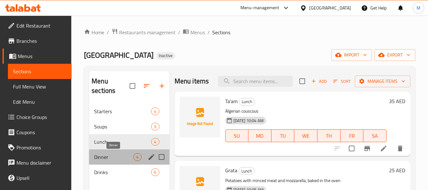
click at [107, 153] on span "Dinner" at bounding box center [113, 157] width 39 height 8
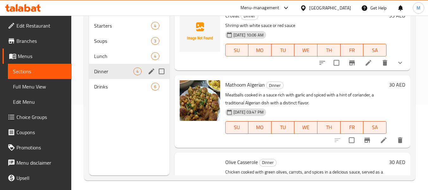
scroll to position [89, 0]
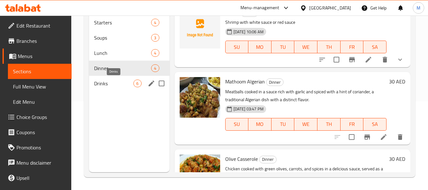
click at [111, 80] on span "Drinks" at bounding box center [113, 83] width 39 height 8
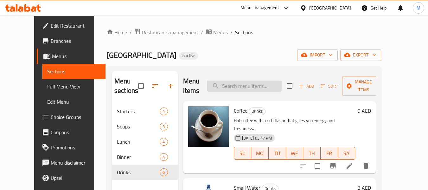
click at [247, 86] on input "search" at bounding box center [244, 85] width 75 height 11
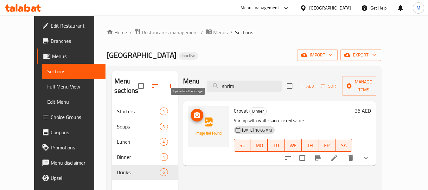
type input "shrim"
click at [193, 111] on icon "upload picture" at bounding box center [197, 115] width 8 height 8
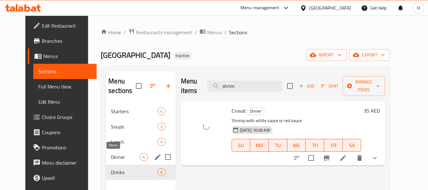
click at [111, 157] on span "Dinner" at bounding box center [125, 157] width 29 height 8
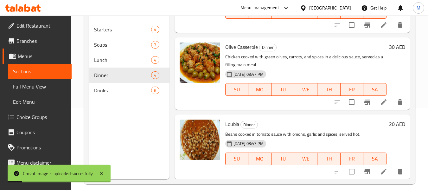
scroll to position [89, 0]
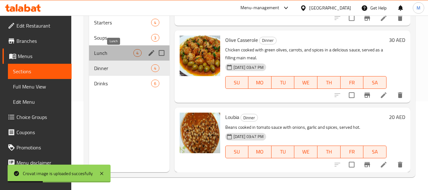
click at [119, 55] on span "Lunch" at bounding box center [113, 53] width 39 height 8
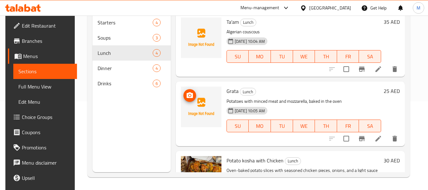
scroll to position [128, 0]
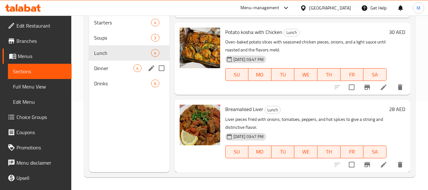
click at [118, 68] on span "Dinner" at bounding box center [113, 68] width 39 height 8
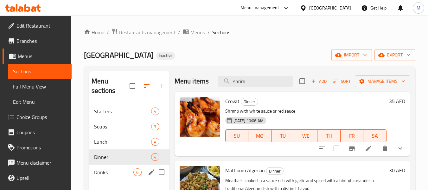
click at [117, 168] on div "Drinks 6" at bounding box center [129, 171] width 80 height 15
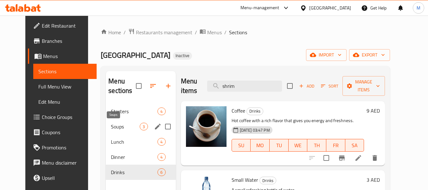
click at [119, 125] on span "Soups" at bounding box center [125, 127] width 29 height 8
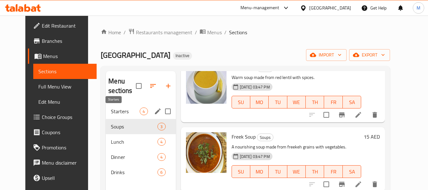
click at [122, 114] on span "Starters" at bounding box center [125, 111] width 29 height 8
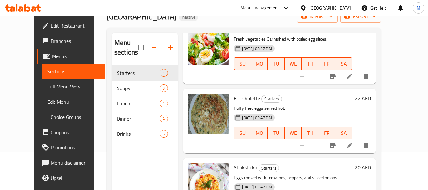
scroll to position [89, 0]
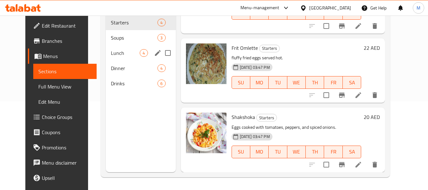
click at [116, 54] on span "Lunch" at bounding box center [125, 53] width 29 height 8
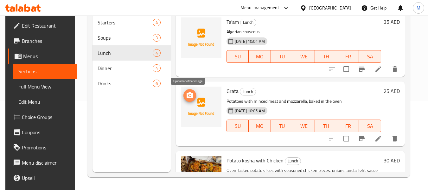
click at [187, 94] on icon "upload picture" at bounding box center [190, 95] width 6 height 6
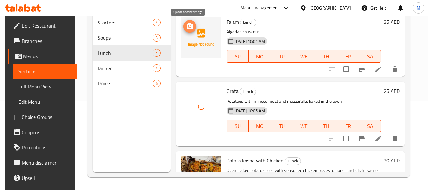
click at [190, 23] on icon "upload picture" at bounding box center [190, 26] width 8 height 8
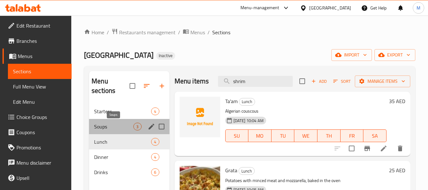
click at [112, 125] on span "Soups" at bounding box center [113, 127] width 39 height 8
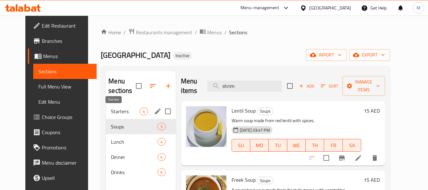
click at [109, 105] on div "Starters 4" at bounding box center [141, 111] width 70 height 15
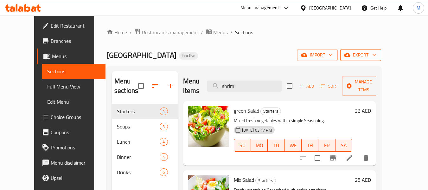
click at [381, 50] on button "export" at bounding box center [360, 55] width 41 height 12
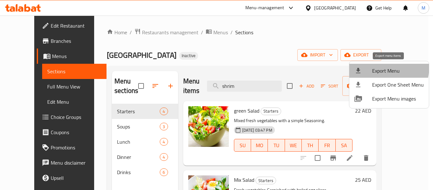
click at [377, 67] on span "Export Menu" at bounding box center [398, 71] width 52 height 8
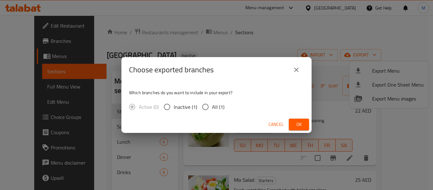
click at [215, 108] on span "All (1)" at bounding box center [218, 107] width 12 height 8
click at [212, 108] on input "All (1)" at bounding box center [205, 106] width 13 height 13
radio input "true"
click at [302, 123] on span "Ok" at bounding box center [299, 124] width 10 height 8
